Goal: Find contact information: Find contact information

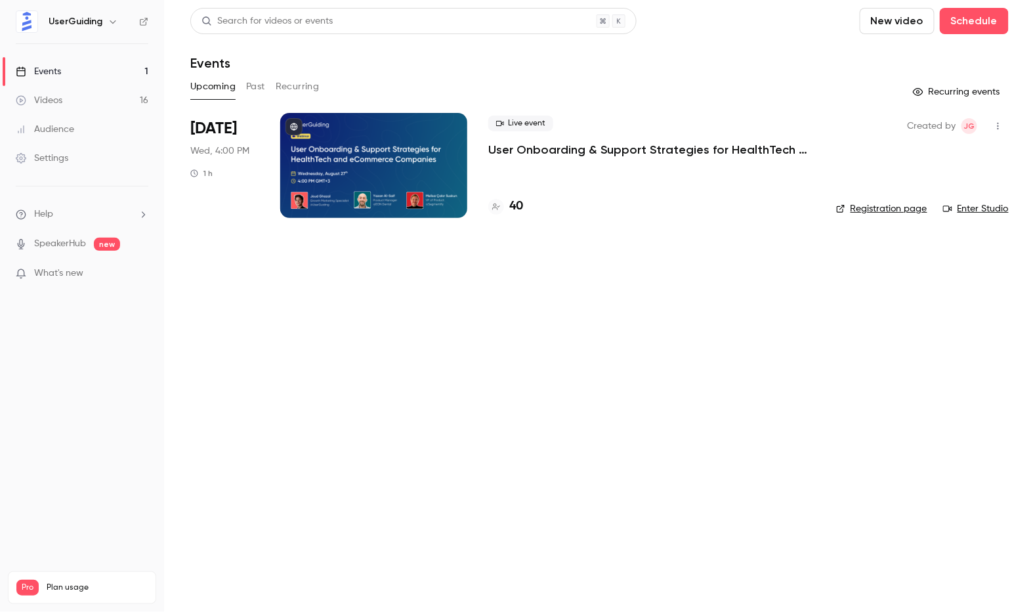
click at [515, 206] on h4 "40" at bounding box center [516, 207] width 14 height 18
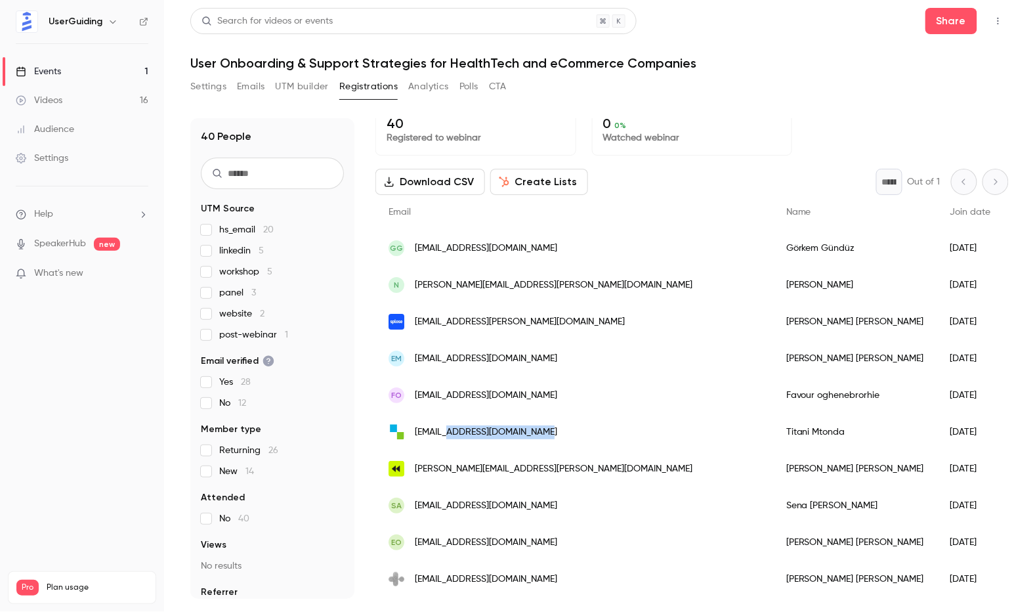
drag, startPoint x: 549, startPoint y: 431, endPoint x: 444, endPoint y: 434, distance: 105.7
click at [444, 434] on div "[EMAIL_ADDRESS][DOMAIN_NAME]" at bounding box center [574, 432] width 398 height 37
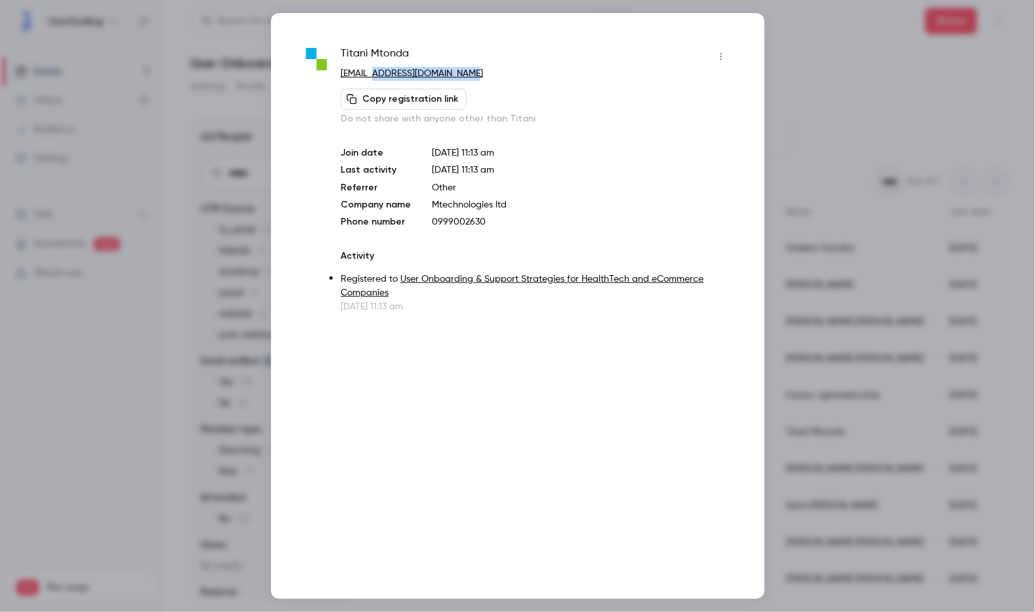
drag, startPoint x: 477, startPoint y: 72, endPoint x: 369, endPoint y: 73, distance: 108.3
click at [369, 73] on p "[EMAIL_ADDRESS][DOMAIN_NAME]" at bounding box center [536, 74] width 391 height 14
copy link "m-technologiesmw.com"
click at [786, 64] on div at bounding box center [517, 306] width 1035 height 612
